Goal: Transaction & Acquisition: Purchase product/service

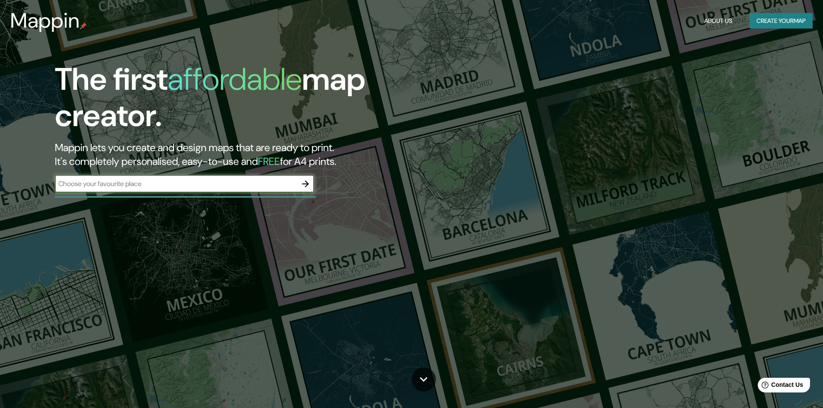
click at [182, 186] on input "text" at bounding box center [176, 184] width 242 height 10
type input "santacruz"
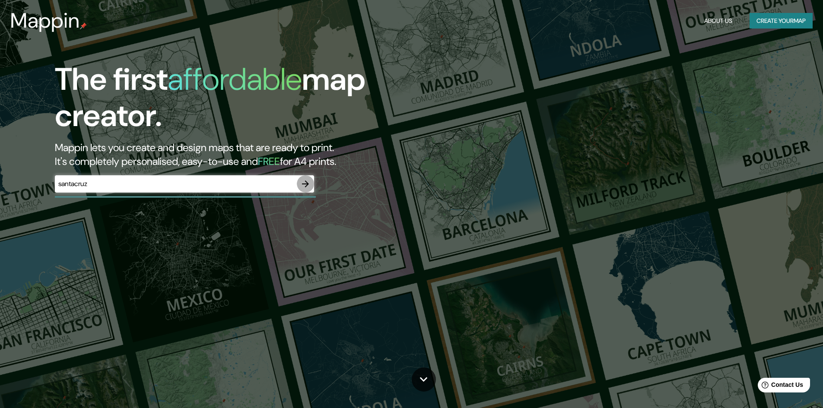
click at [307, 180] on icon "button" at bounding box center [305, 184] width 10 height 10
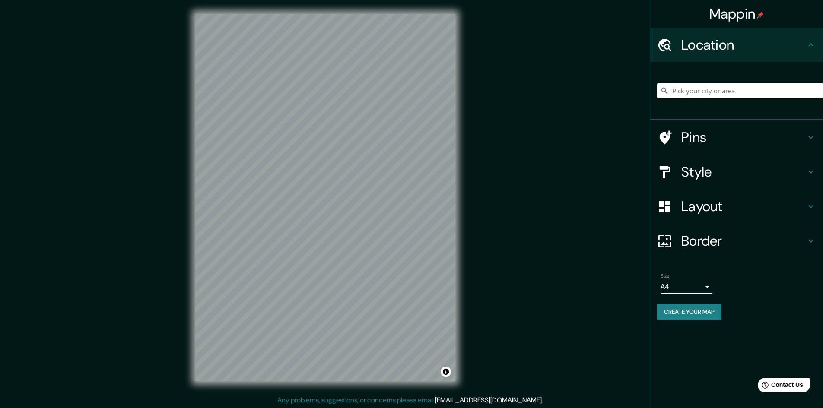
click at [689, 91] on input "Pick your city or area" at bounding box center [740, 91] width 166 height 16
type input "[GEOGRAPHIC_DATA], provincia de [GEOGRAPHIC_DATA], provincia de [GEOGRAPHIC_DAT…"
click at [817, 91] on icon "Clear" at bounding box center [815, 90] width 7 height 7
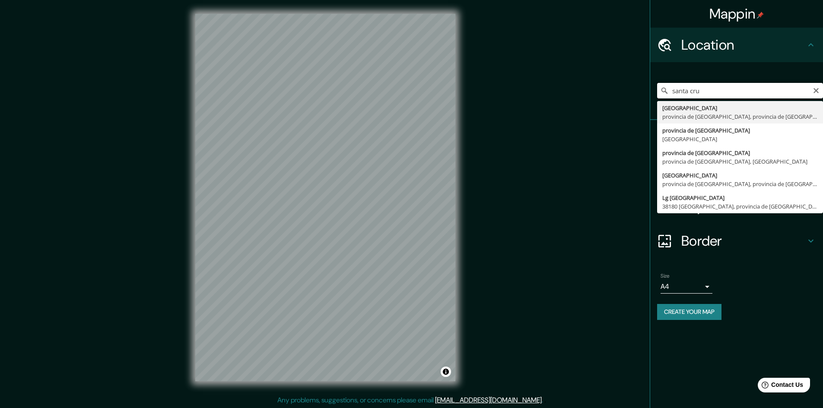
click at [741, 95] on input "santa cru" at bounding box center [740, 91] width 166 height 16
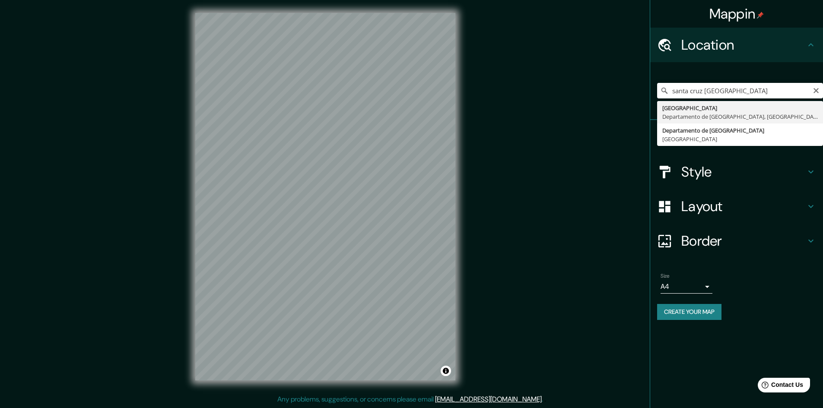
type input "[GEOGRAPHIC_DATA], [GEOGRAPHIC_DATA], [GEOGRAPHIC_DATA]"
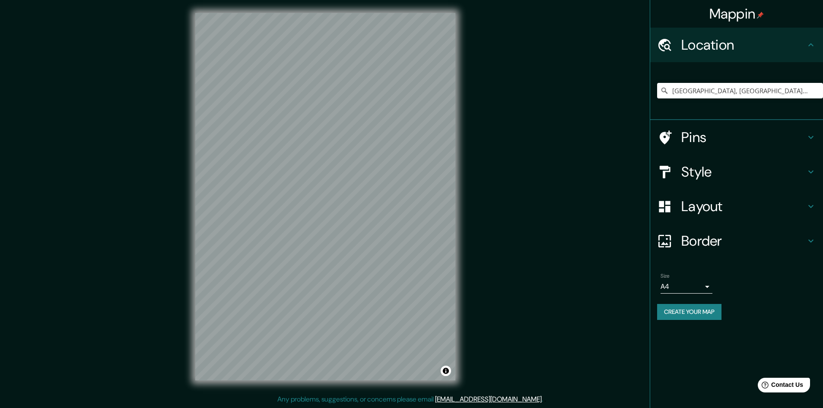
scroll to position [0, 0]
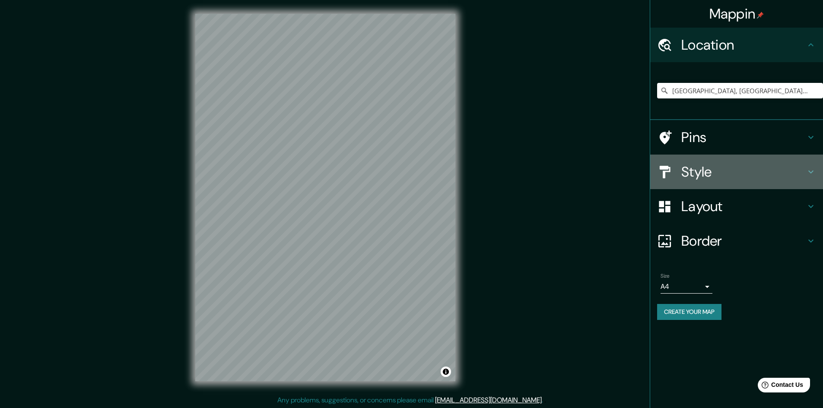
click at [702, 175] on h4 "Style" at bounding box center [743, 171] width 124 height 17
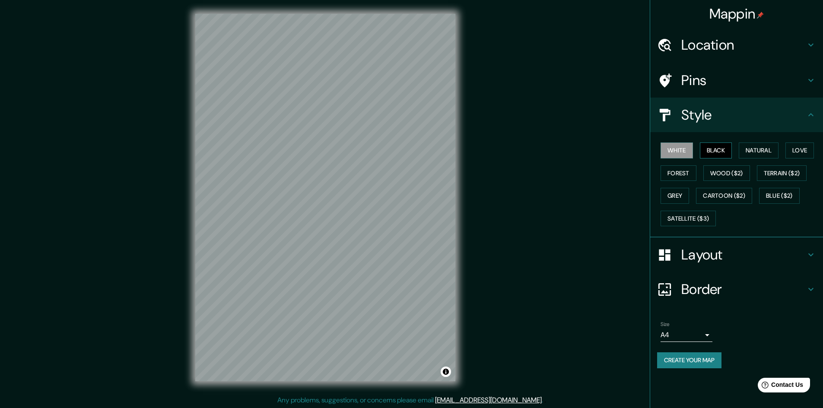
click at [711, 148] on button "Black" at bounding box center [716, 151] width 32 height 16
click at [678, 148] on button "White" at bounding box center [676, 151] width 32 height 16
click at [714, 146] on button "Black" at bounding box center [716, 151] width 32 height 16
click at [763, 149] on button "Natural" at bounding box center [758, 151] width 40 height 16
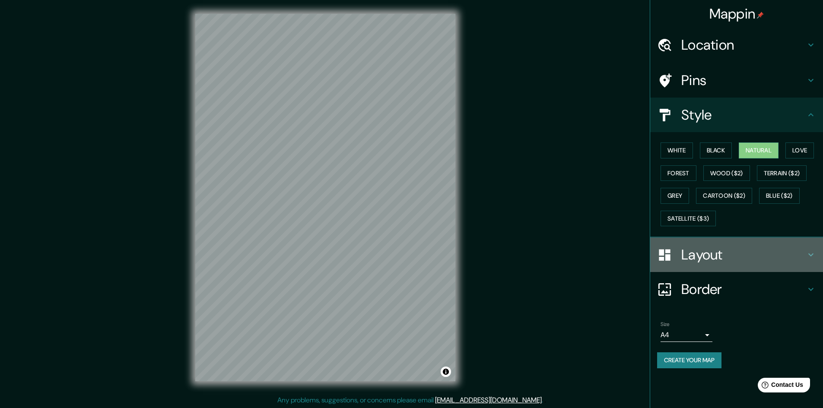
click at [711, 254] on h4 "Layout" at bounding box center [743, 254] width 124 height 17
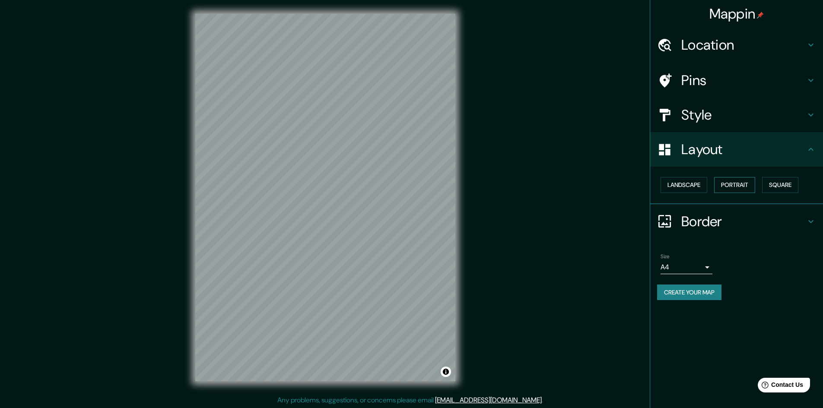
click at [731, 185] on button "Portrait" at bounding box center [734, 185] width 41 height 16
click at [785, 188] on button "Square" at bounding box center [780, 185] width 36 height 16
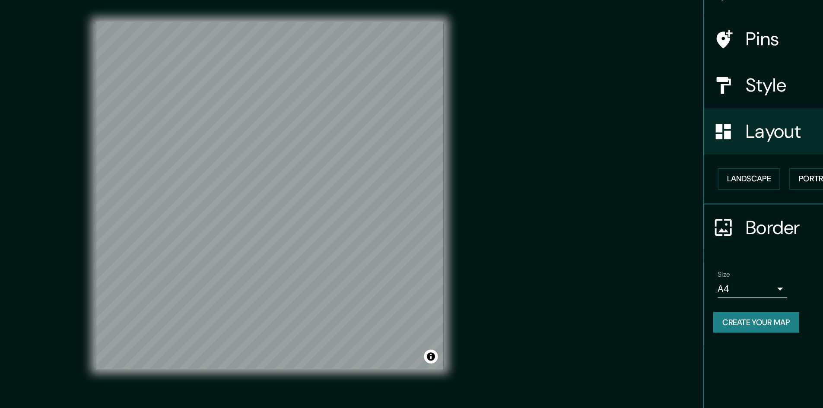
drag, startPoint x: 521, startPoint y: 187, endPoint x: 519, endPoint y: 159, distance: 28.1
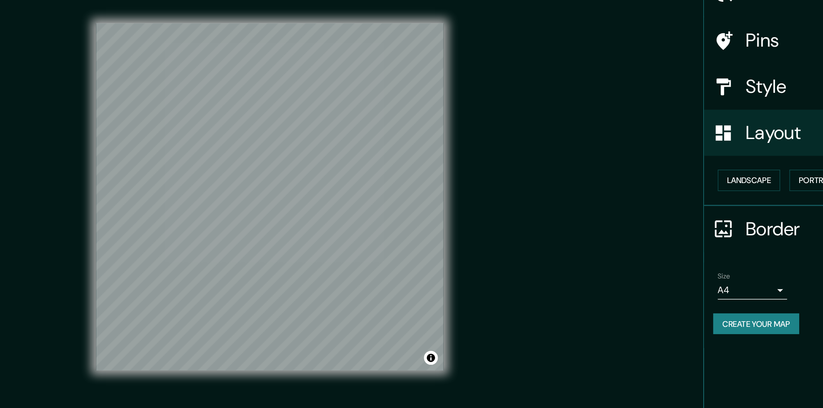
click at [557, 301] on div "Mappin Location [GEOGRAPHIC_DATA], [GEOGRAPHIC_DATA], [GEOGRAPHIC_DATA] Pins St…" at bounding box center [411, 204] width 823 height 409
click at [592, 259] on div "Mappin Location [GEOGRAPHIC_DATA], [GEOGRAPHIC_DATA], [GEOGRAPHIC_DATA] Pins St…" at bounding box center [411, 204] width 823 height 409
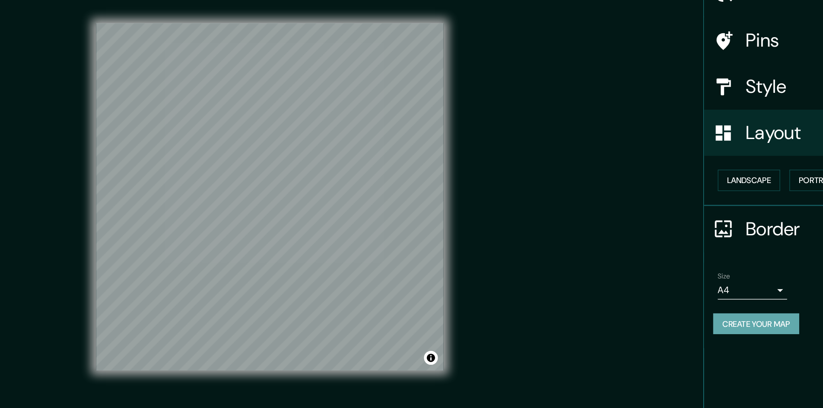
click at [690, 291] on button "Create your map" at bounding box center [689, 293] width 64 height 16
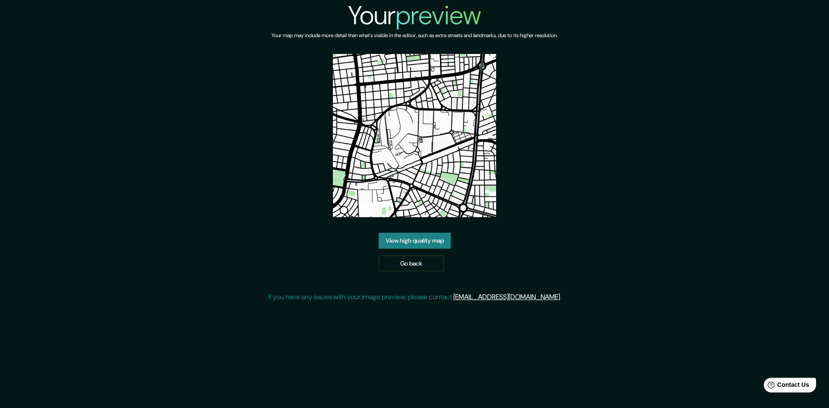
click at [417, 239] on link "View high quality map" at bounding box center [415, 241] width 72 height 16
